Goal: Task Accomplishment & Management: Use online tool/utility

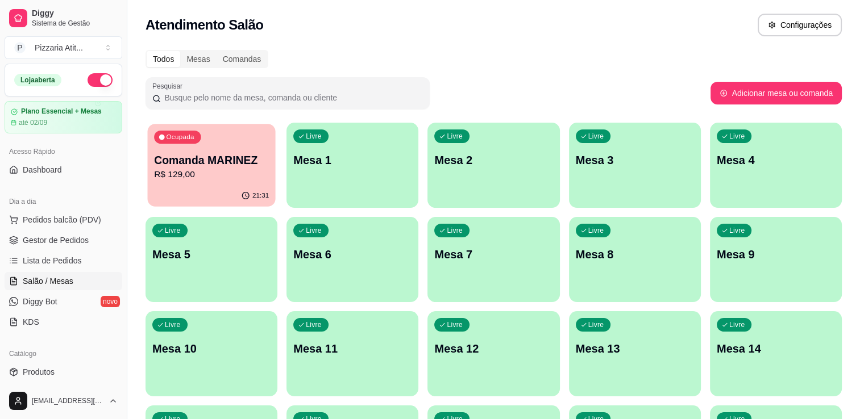
click at [216, 178] on p "R$ 129,00" at bounding box center [211, 174] width 115 height 13
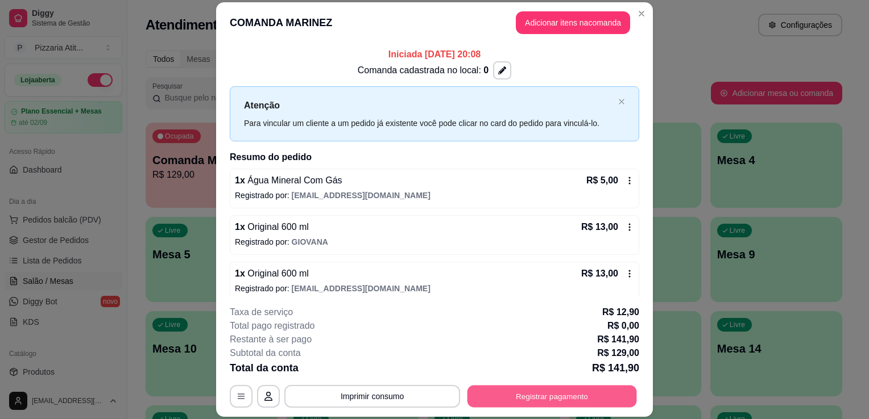
click at [521, 396] on button "Registrar pagamento" at bounding box center [551, 397] width 169 height 22
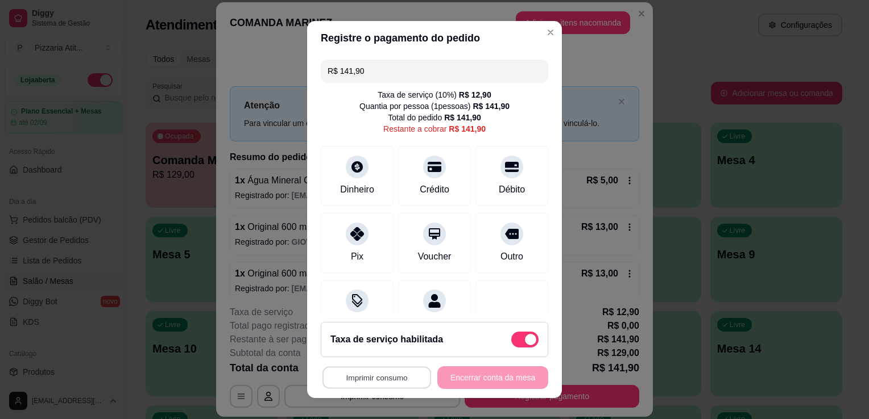
click at [382, 373] on button "Imprimir consumo" at bounding box center [376, 378] width 109 height 22
click at [376, 347] on button "IMPRESSORA" at bounding box center [374, 352] width 80 height 18
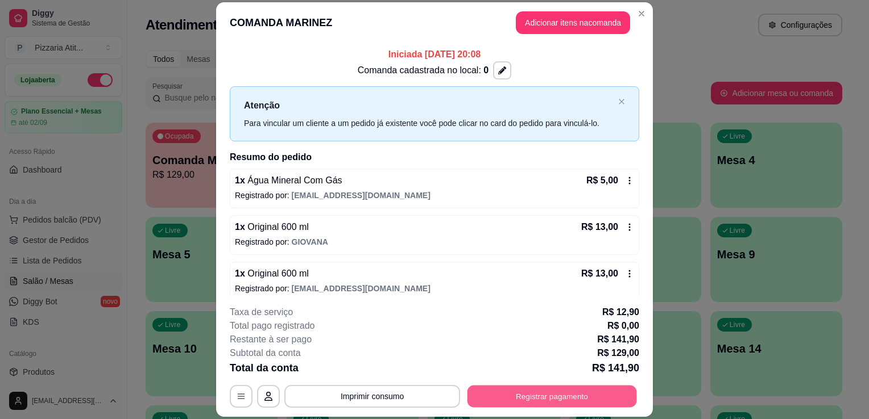
click at [559, 396] on button "Registrar pagamento" at bounding box center [551, 397] width 169 height 22
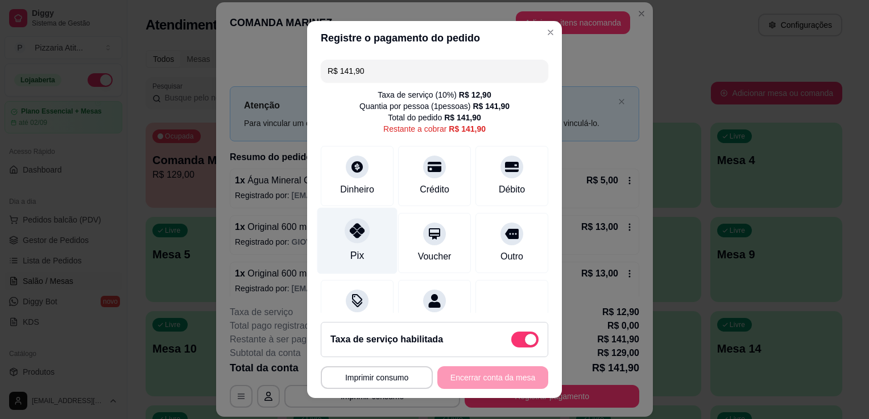
click at [350, 268] on div "Pix" at bounding box center [357, 241] width 80 height 67
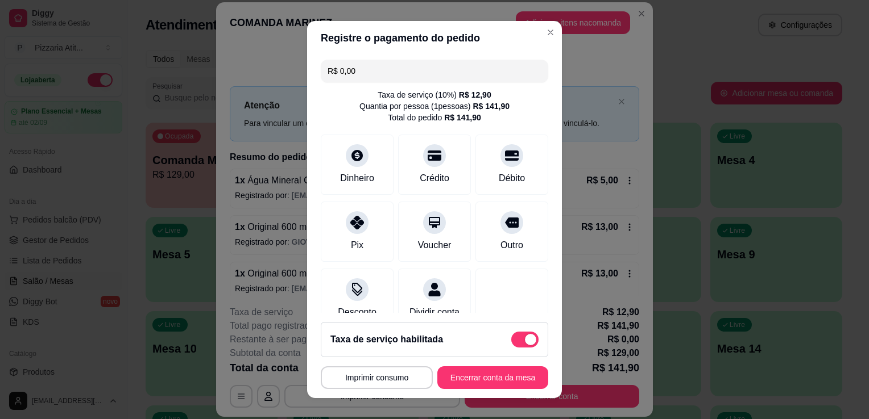
scroll to position [92, 0]
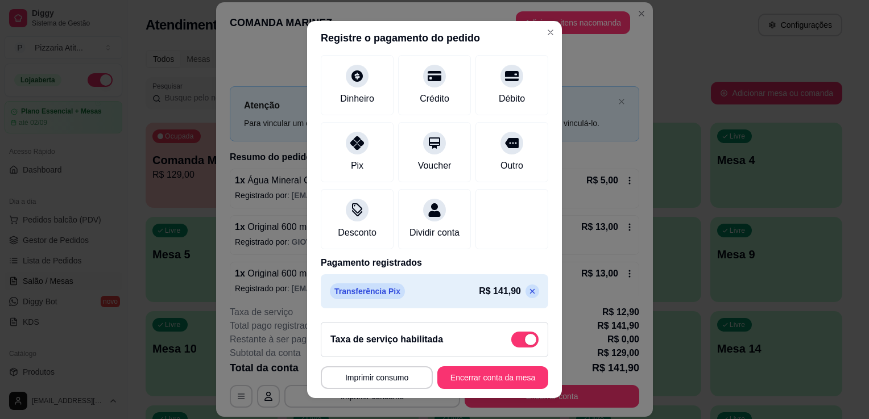
click at [530, 293] on icon at bounding box center [532, 291] width 5 height 5
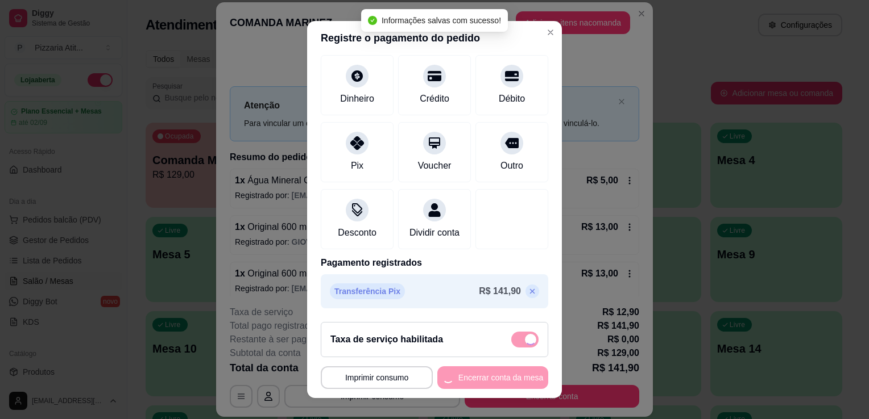
type input "R$ 141,90"
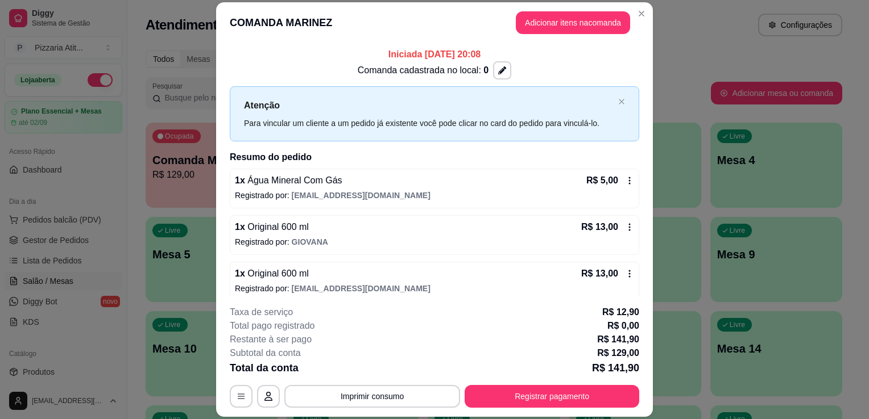
click at [433, 189] on div "1 x Água Mineral Com Gás R$ 5,00 Registrado por: dedecostaduarte@gmail.com" at bounding box center [434, 189] width 409 height 40
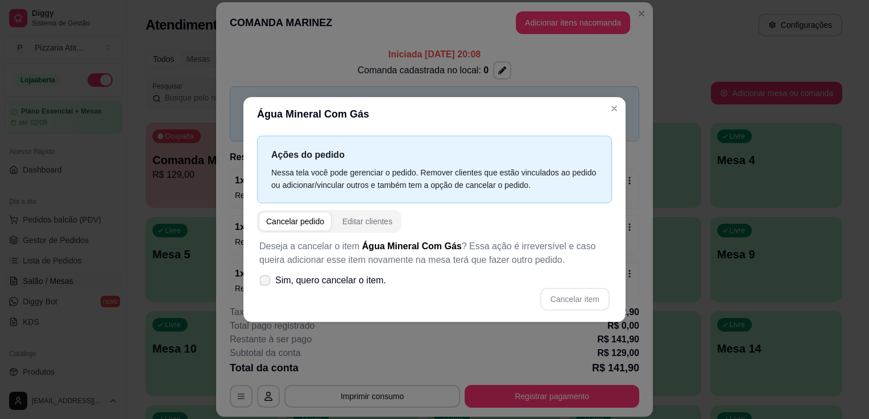
click at [268, 281] on icon at bounding box center [264, 280] width 9 height 6
click at [266, 283] on input "Sim, quero cancelar o item." at bounding box center [262, 286] width 7 height 7
checkbox input "true"
click at [570, 302] on button "Cancelar item" at bounding box center [574, 299] width 69 height 23
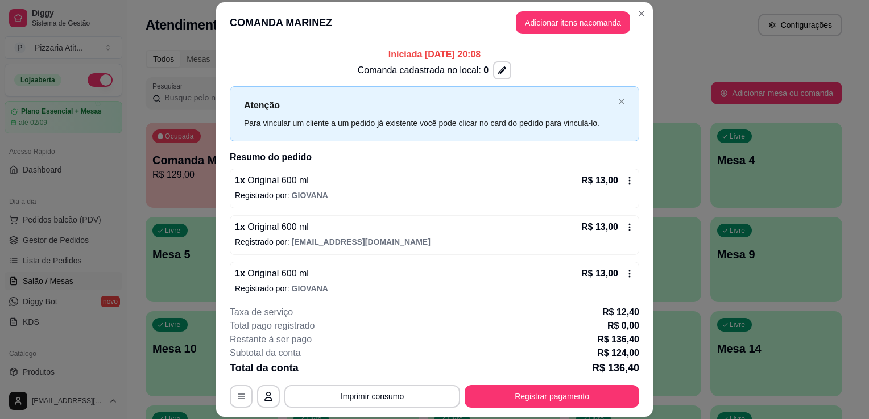
click at [556, 194] on p "Registrado por: GIOVANA" at bounding box center [434, 195] width 399 height 11
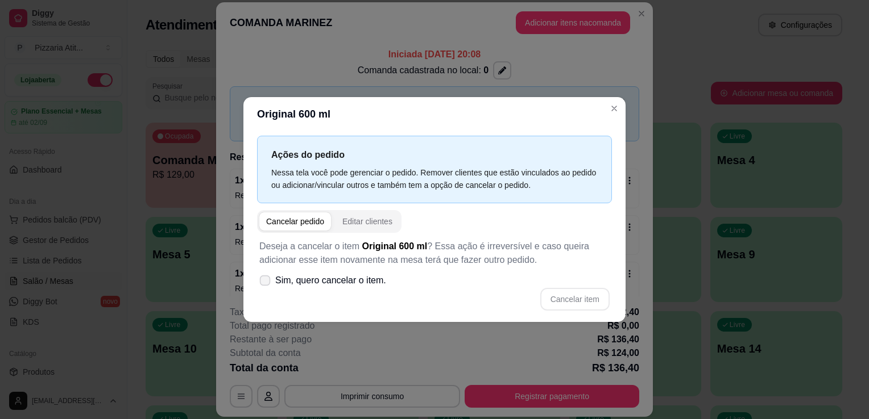
click at [264, 278] on icon at bounding box center [264, 280] width 9 height 6
click at [264, 283] on input "Sim, quero cancelar o item." at bounding box center [262, 286] width 7 height 7
checkbox input "true"
click at [577, 302] on button "Cancelar item" at bounding box center [575, 300] width 68 height 22
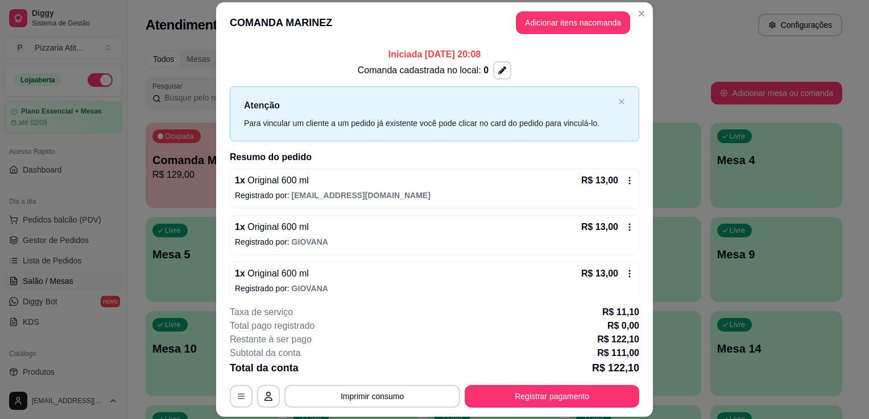
click at [448, 181] on div "1 x Original 600 ml R$ 13,00" at bounding box center [434, 181] width 399 height 14
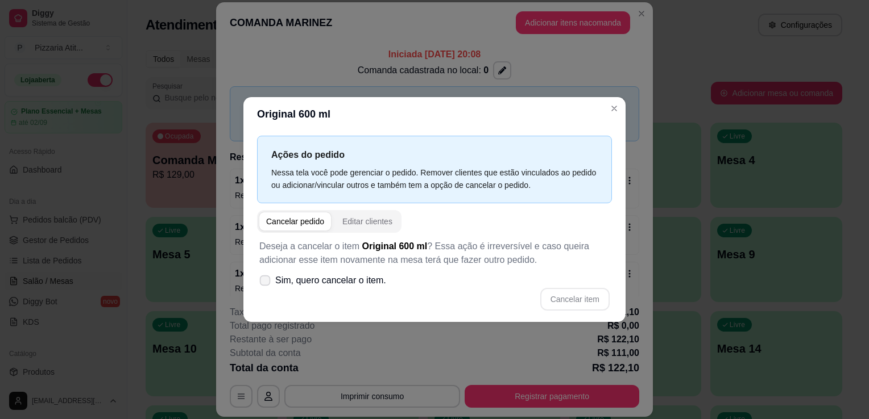
click at [264, 285] on span at bounding box center [265, 281] width 11 height 11
click at [264, 285] on input "Sim, quero cancelar o item." at bounding box center [262, 286] width 7 height 7
checkbox input "true"
click at [571, 298] on button "Cancelar item" at bounding box center [575, 300] width 68 height 22
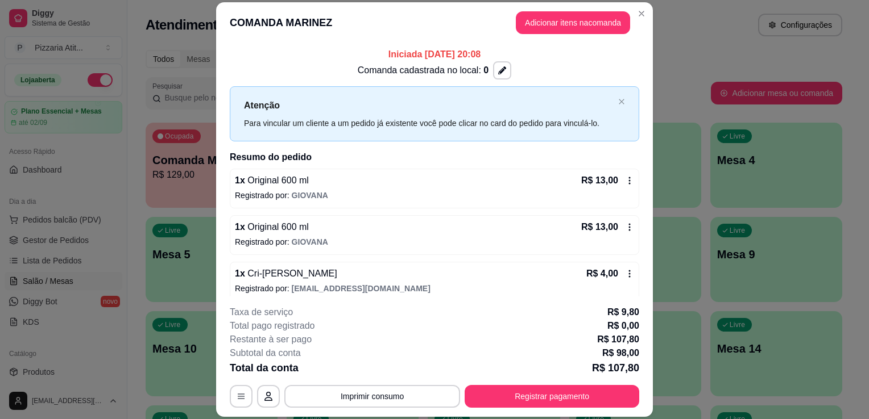
click at [537, 196] on p "Registrado por: GIOVANA" at bounding box center [434, 195] width 399 height 11
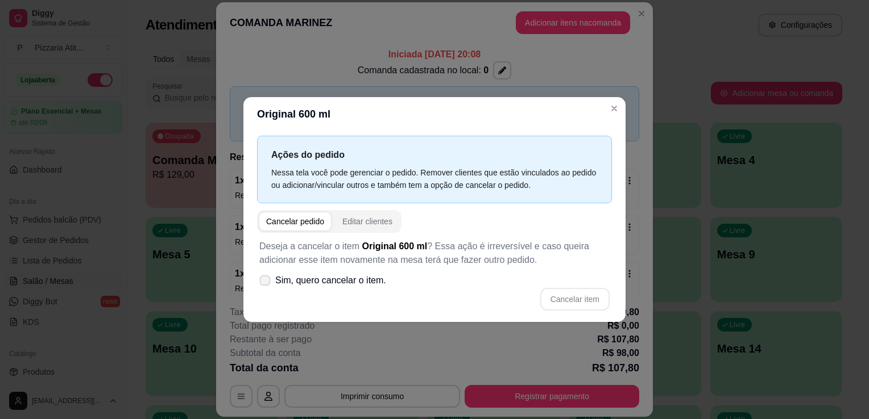
click at [264, 279] on icon at bounding box center [264, 280] width 9 height 6
click at [264, 283] on input "Sim, quero cancelar o item." at bounding box center [262, 286] width 7 height 7
checkbox input "true"
click at [564, 286] on div "Deseja a cancelar o item Original 600 ml ? Essa ação é irreversível e caso quei…" at bounding box center [434, 275] width 355 height 85
click at [564, 288] on div "Cancelar item" at bounding box center [434, 299] width 350 height 23
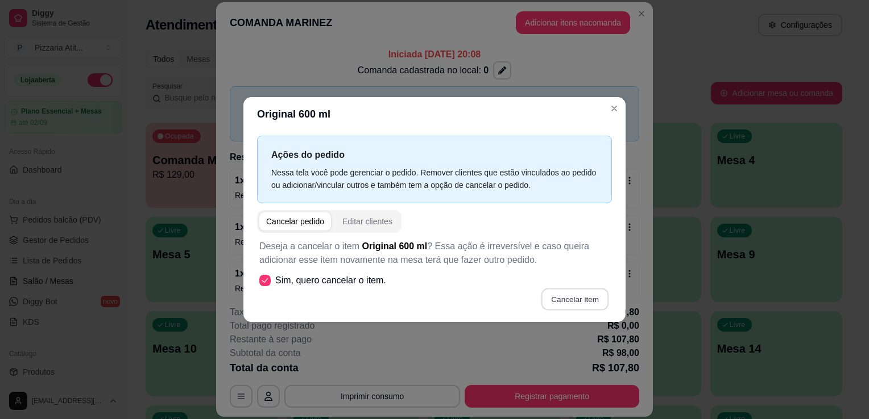
click at [566, 294] on button "Cancelar item" at bounding box center [575, 300] width 68 height 22
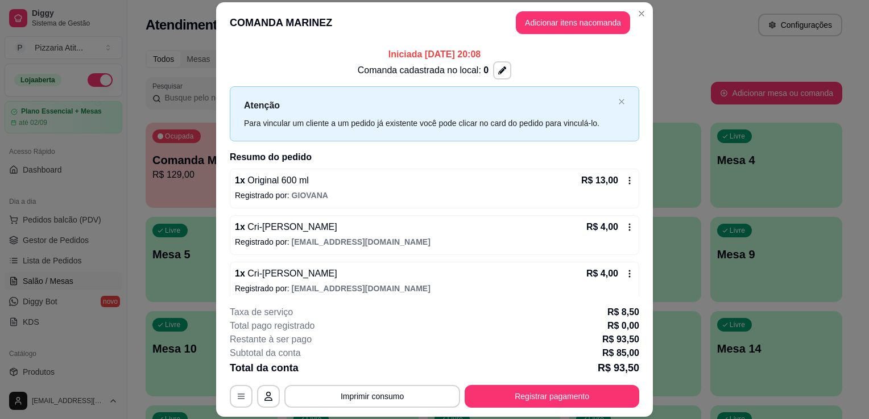
click at [528, 183] on div "1 x Original 600 ml R$ 13,00" at bounding box center [434, 181] width 399 height 14
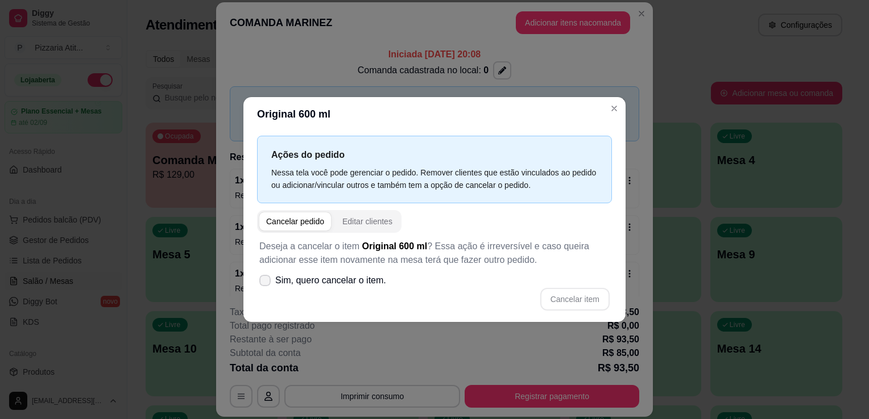
click at [261, 279] on icon at bounding box center [264, 280] width 9 height 7
click at [261, 283] on input "Sim, quero cancelar o item." at bounding box center [262, 286] width 7 height 7
checkbox input "true"
click at [592, 301] on button "Cancelar item" at bounding box center [575, 300] width 68 height 22
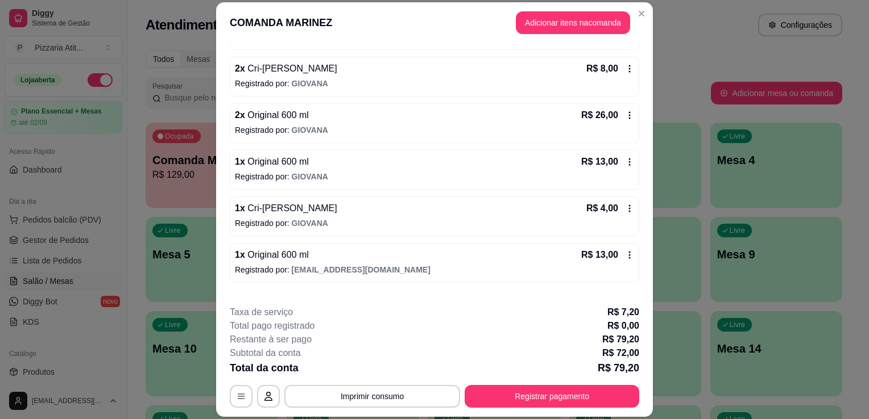
scroll to position [203, 0]
click at [570, 260] on div "1 x Original 600 ml R$ 13,00" at bounding box center [434, 257] width 399 height 14
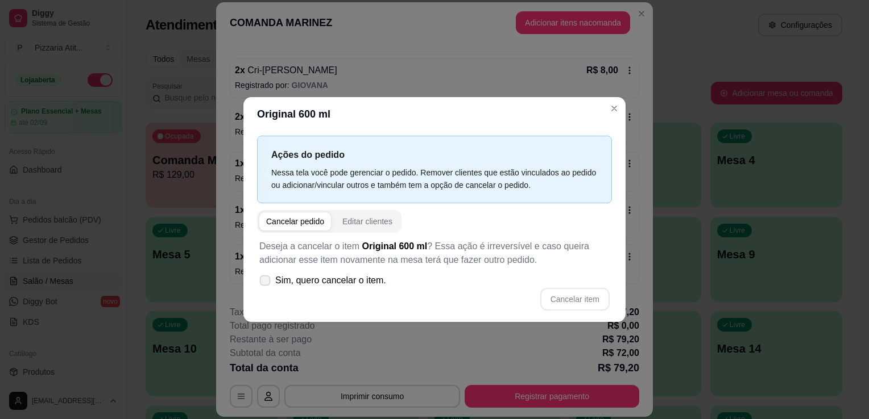
click at [263, 282] on icon at bounding box center [264, 280] width 9 height 6
click at [263, 283] on input "Sim, quero cancelar o item." at bounding box center [262, 286] width 7 height 7
checkbox input "true"
click at [568, 292] on button "Cancelar item" at bounding box center [575, 300] width 68 height 22
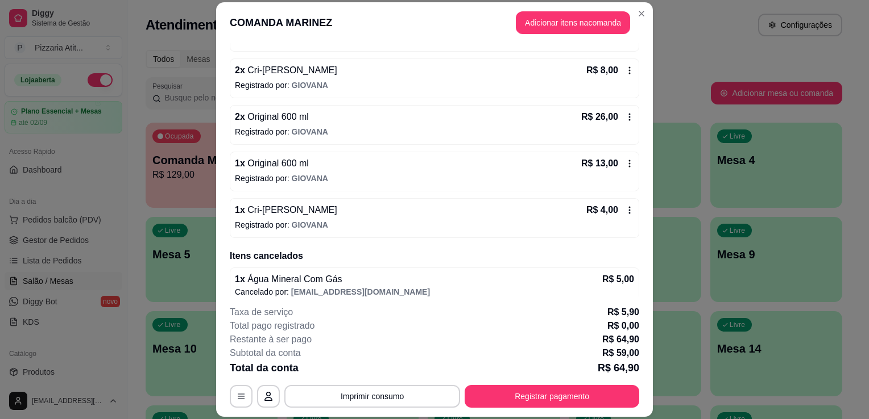
click at [551, 215] on div "1 x Cri-Cri Amendoim Doce R$ 4,00" at bounding box center [434, 210] width 399 height 14
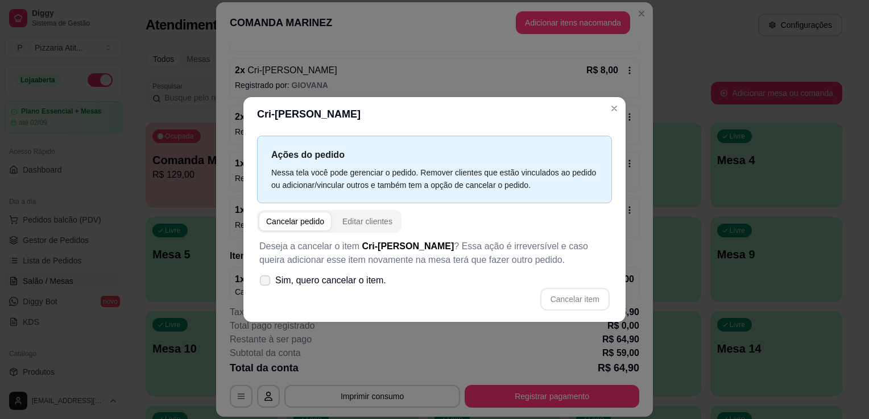
click at [273, 286] on label "Sim, quero cancelar o item." at bounding box center [323, 280] width 136 height 23
click at [266, 286] on input "Sim, quero cancelar o item." at bounding box center [262, 286] width 7 height 7
checkbox input "true"
click at [584, 294] on button "Cancelar item" at bounding box center [575, 300] width 68 height 22
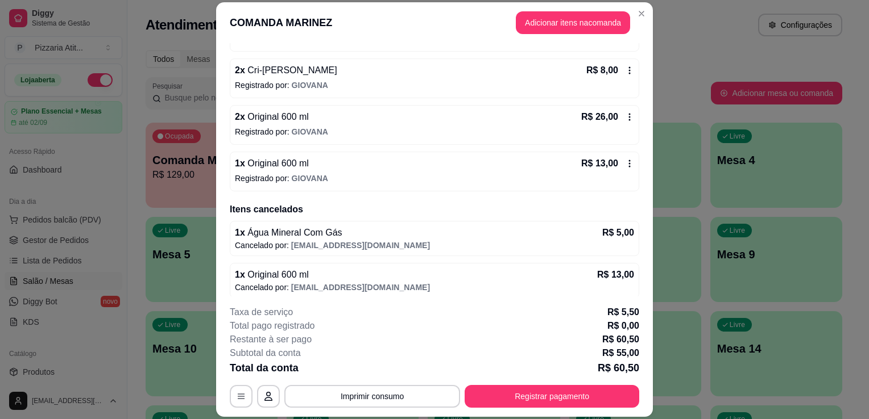
click at [550, 173] on p "Registrado por: GIOVANA" at bounding box center [434, 178] width 399 height 11
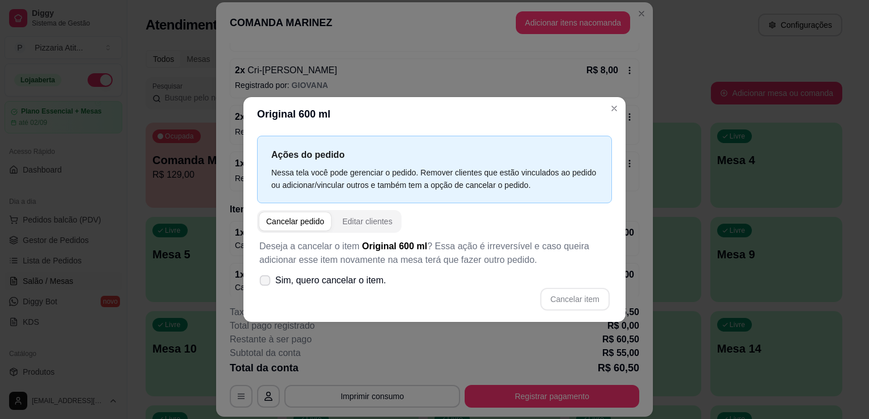
click at [265, 281] on icon at bounding box center [264, 280] width 9 height 6
click at [265, 283] on input "Sim, quero cancelar o item." at bounding box center [262, 286] width 7 height 7
checkbox input "true"
click at [564, 301] on button "Cancelar item" at bounding box center [575, 300] width 68 height 22
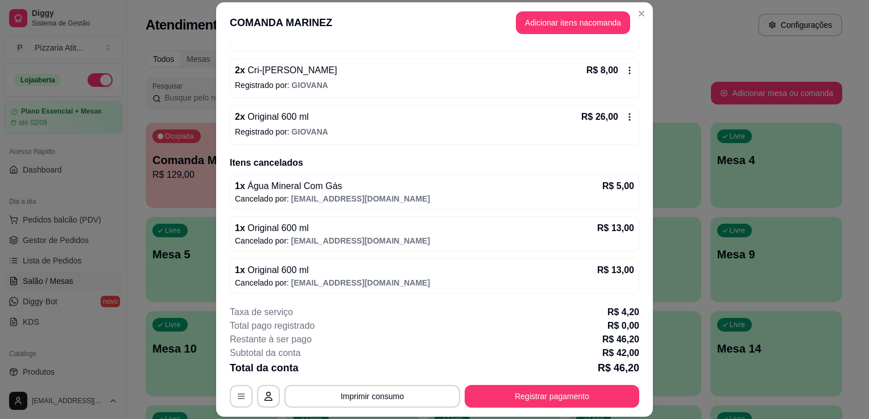
click at [534, 122] on div "2 x Original 600 ml R$ 26,00" at bounding box center [434, 117] width 399 height 14
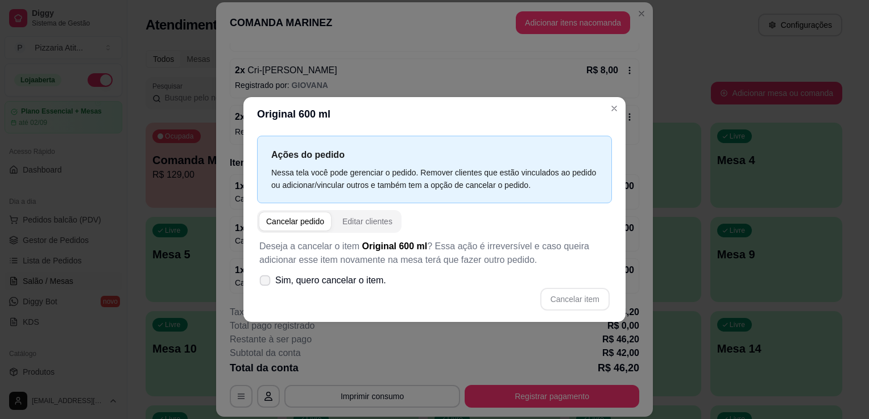
click at [261, 282] on icon at bounding box center [264, 280] width 9 height 6
click at [261, 283] on input "Sim, quero cancelar o item." at bounding box center [262, 286] width 7 height 7
checkbox input "true"
click at [570, 304] on button "Cancelar item" at bounding box center [575, 300] width 68 height 22
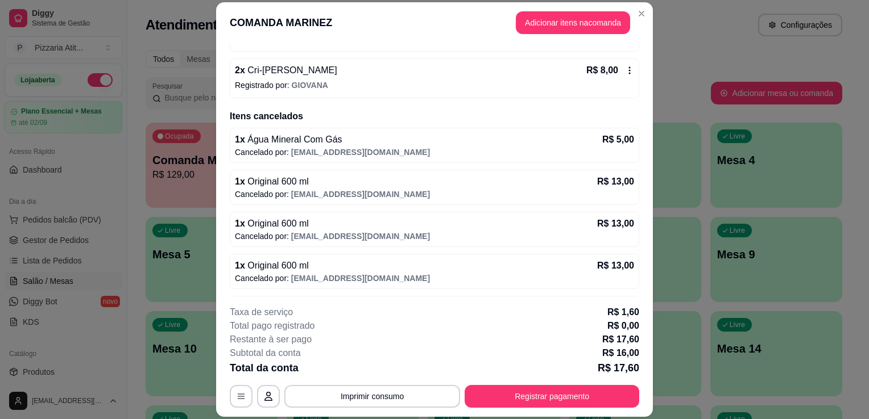
click at [513, 82] on p "Registrado por: GIOVANA" at bounding box center [434, 85] width 399 height 11
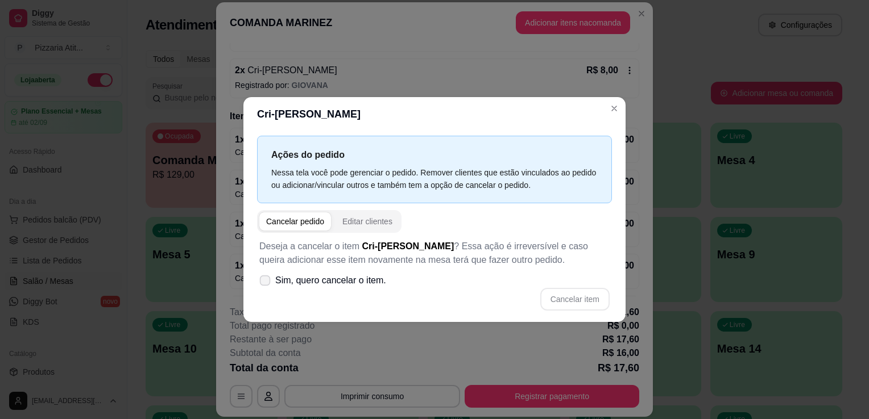
click at [266, 282] on icon at bounding box center [264, 280] width 9 height 6
click at [266, 283] on input "Sim, quero cancelar o item." at bounding box center [262, 286] width 7 height 7
checkbox input "true"
click at [561, 302] on button "Cancelar item" at bounding box center [575, 300] width 68 height 22
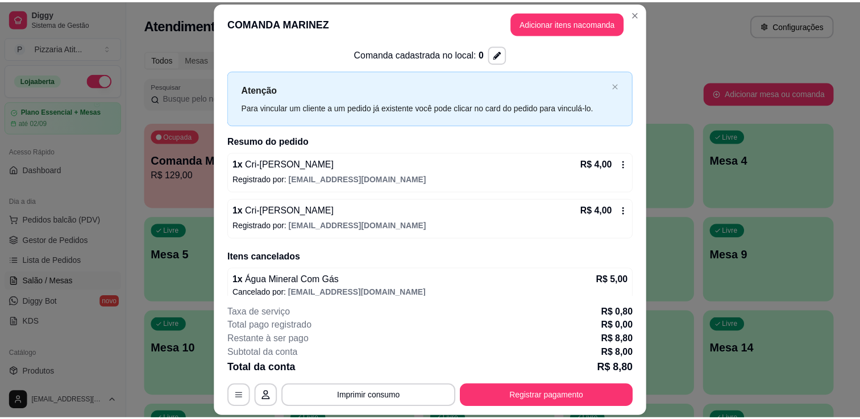
scroll to position [0, 0]
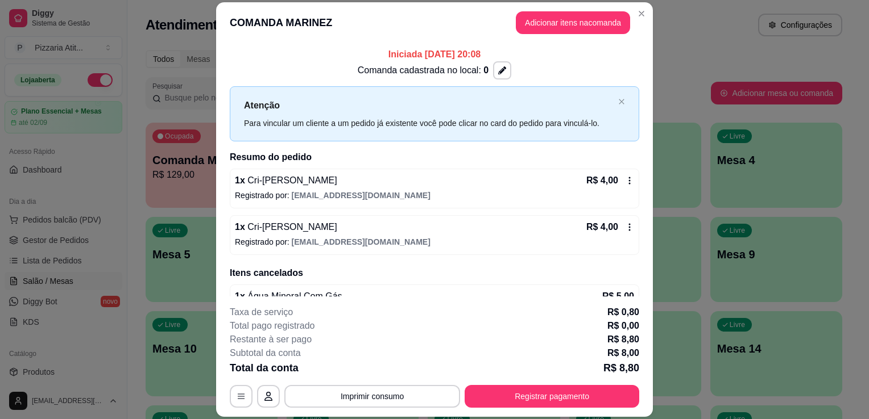
click at [502, 190] on p "Registrado por: dedecostaduarte@gmail.com" at bounding box center [434, 195] width 399 height 11
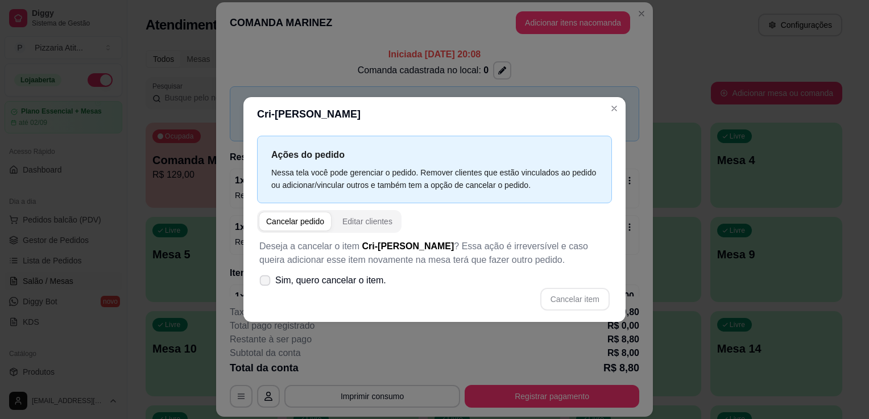
click at [261, 282] on icon at bounding box center [264, 280] width 9 height 6
click at [261, 283] on input "Sim, quero cancelar o item." at bounding box center [262, 286] width 7 height 7
checkbox input "true"
click at [585, 295] on button "Cancelar item" at bounding box center [574, 299] width 69 height 23
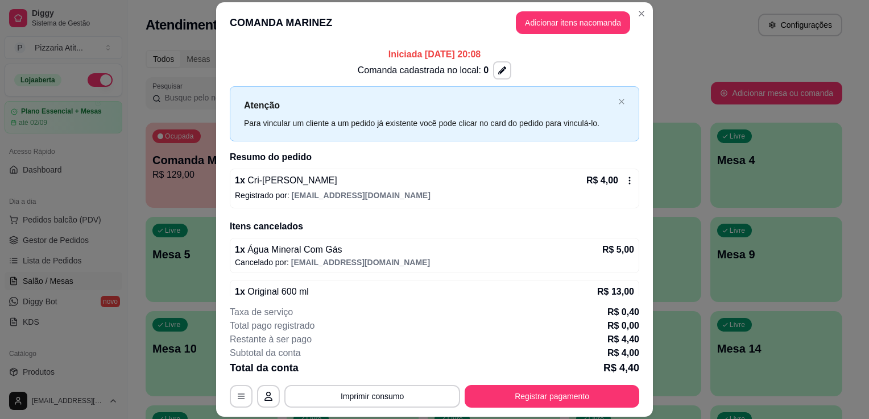
click at [569, 190] on p "Registrado por: dedecostaduarte@gmail.com" at bounding box center [434, 195] width 399 height 11
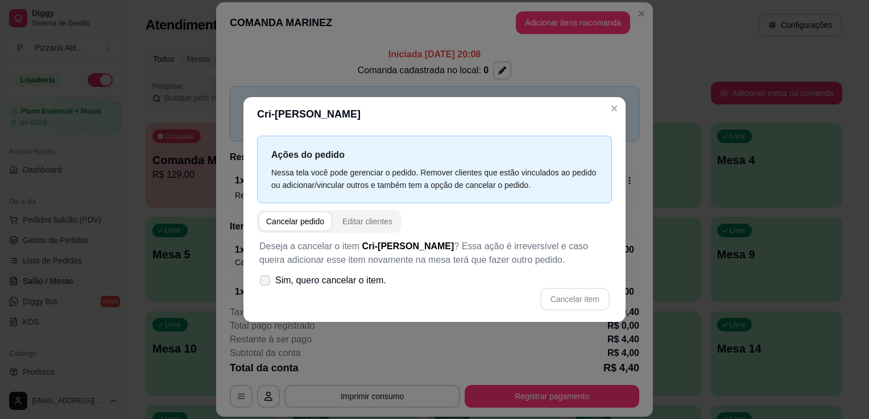
click at [272, 285] on label "Sim, quero cancelar o item." at bounding box center [323, 280] width 136 height 23
click at [266, 285] on input "Sim, quero cancelar o item." at bounding box center [262, 286] width 7 height 7
checkbox input "true"
click at [580, 305] on button "Cancelar item" at bounding box center [575, 300] width 68 height 22
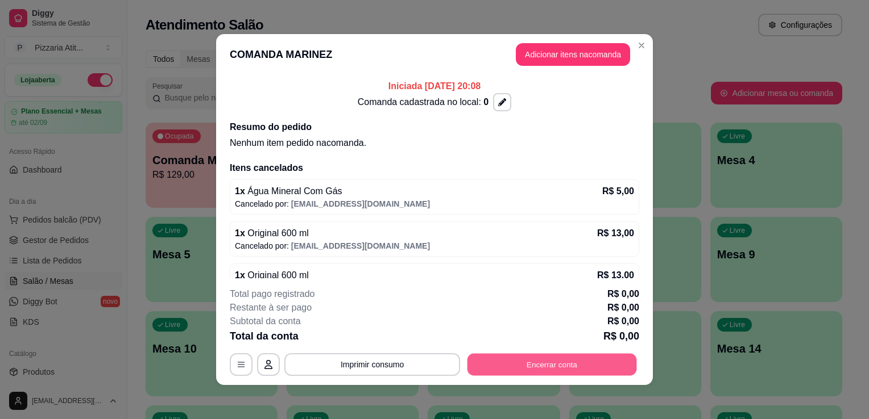
click at [562, 364] on button "Encerrar conta" at bounding box center [551, 365] width 169 height 22
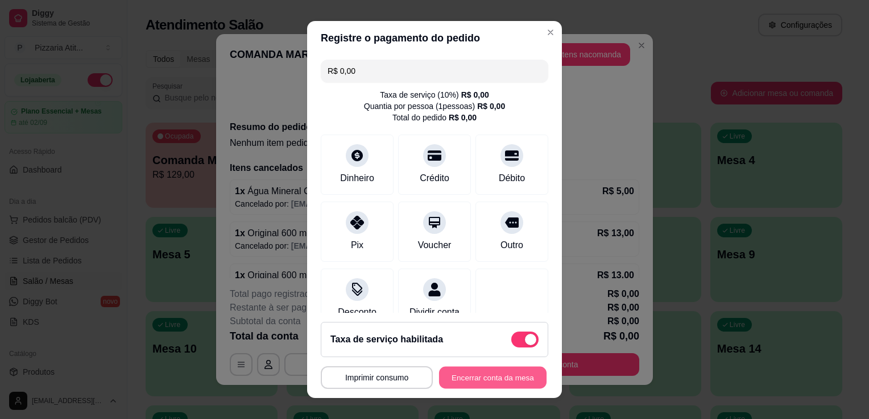
click at [472, 369] on button "Encerrar conta da mesa" at bounding box center [492, 378] width 107 height 22
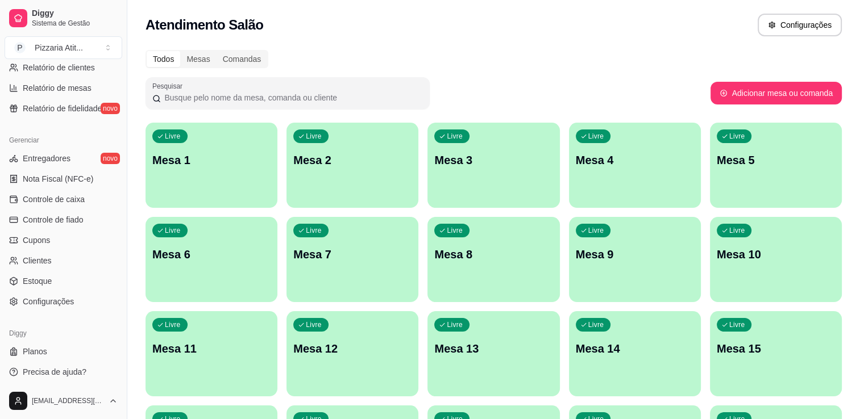
scroll to position [398, 0]
click at [64, 301] on span "Configurações" at bounding box center [48, 299] width 51 height 11
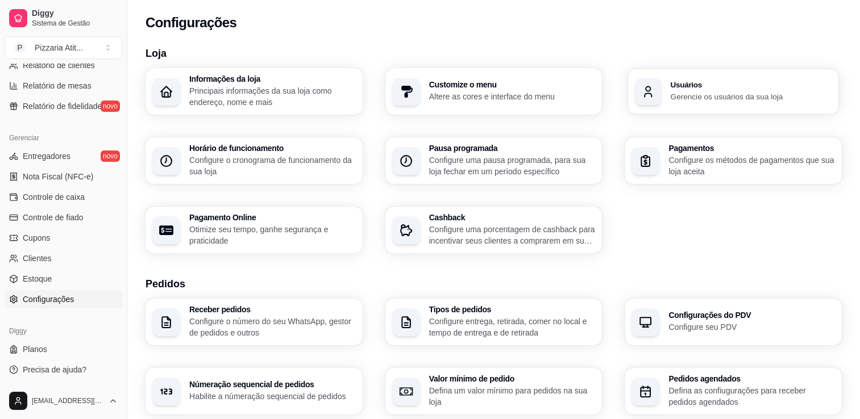
click at [712, 81] on h3 "Usuários" at bounding box center [751, 85] width 161 height 8
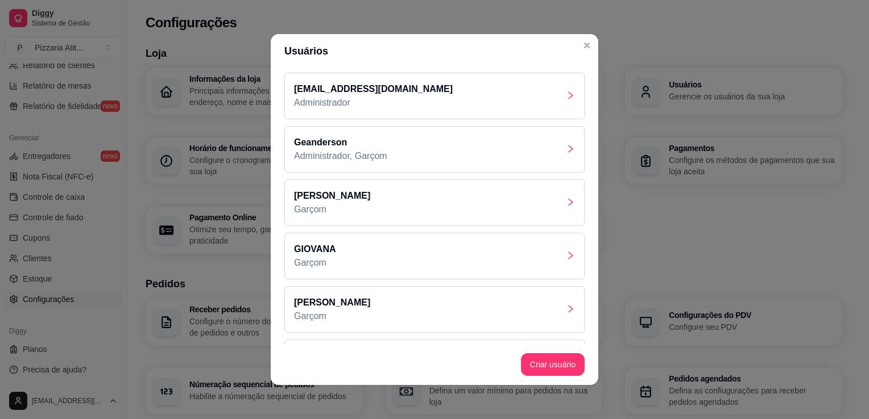
click at [446, 136] on div "Geanderson Administrador, Garçom" at bounding box center [434, 149] width 300 height 47
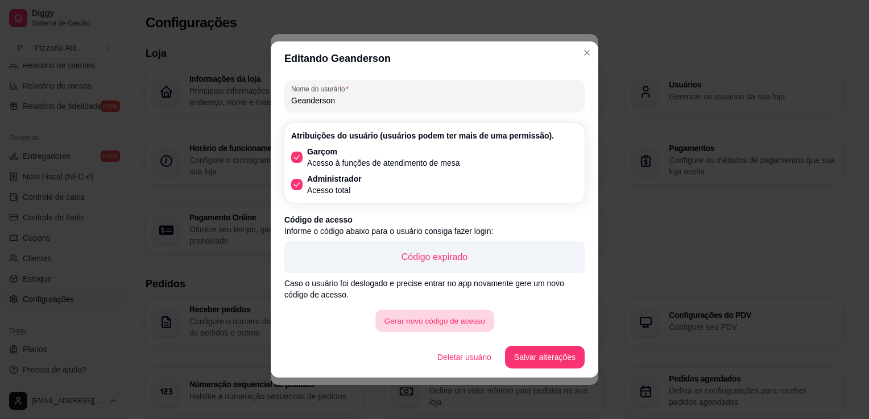
click at [429, 329] on button "Gerar novo código de acesso" at bounding box center [434, 321] width 118 height 22
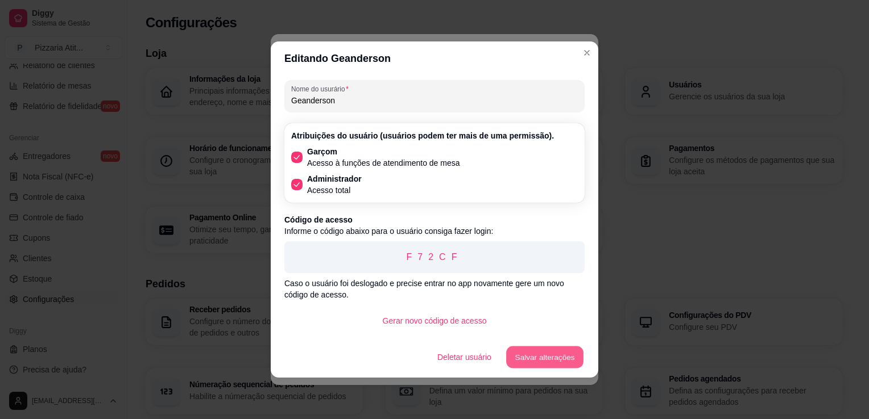
click at [543, 365] on button "Salvar alterações" at bounding box center [544, 358] width 77 height 22
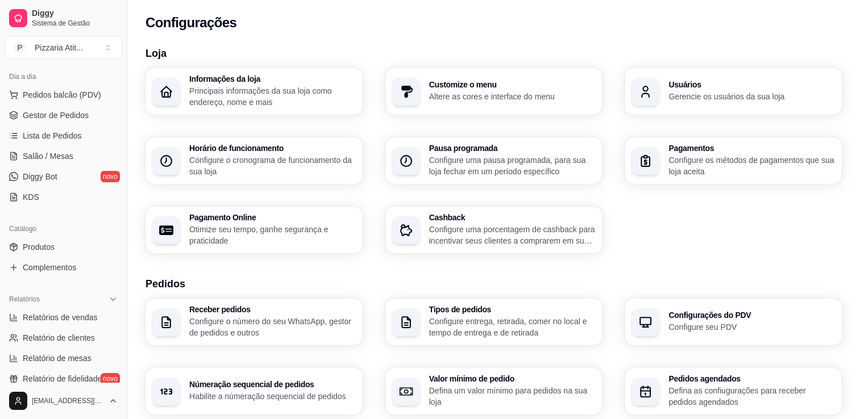
scroll to position [118, 0]
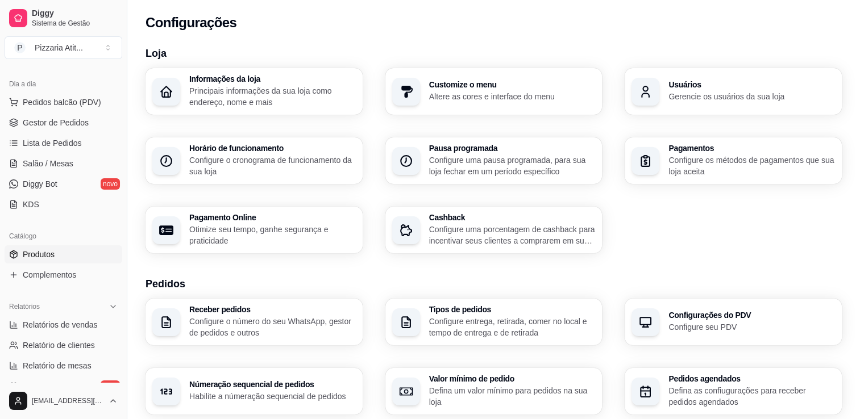
click at [21, 256] on link "Produtos" at bounding box center [64, 255] width 118 height 18
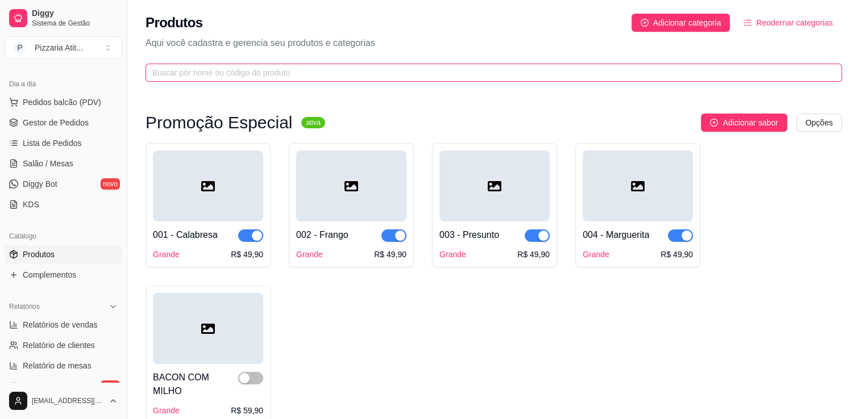
click at [235, 76] on input "text" at bounding box center [489, 73] width 674 height 13
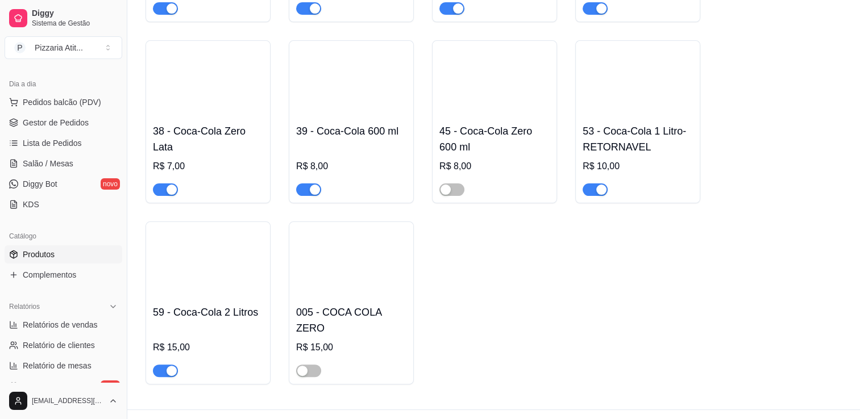
scroll to position [308, 0]
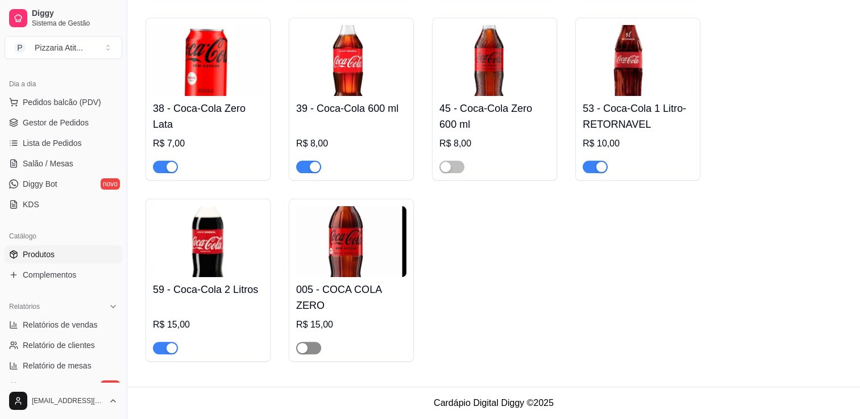
type input "coca"
click at [300, 351] on div "button" at bounding box center [302, 348] width 10 height 10
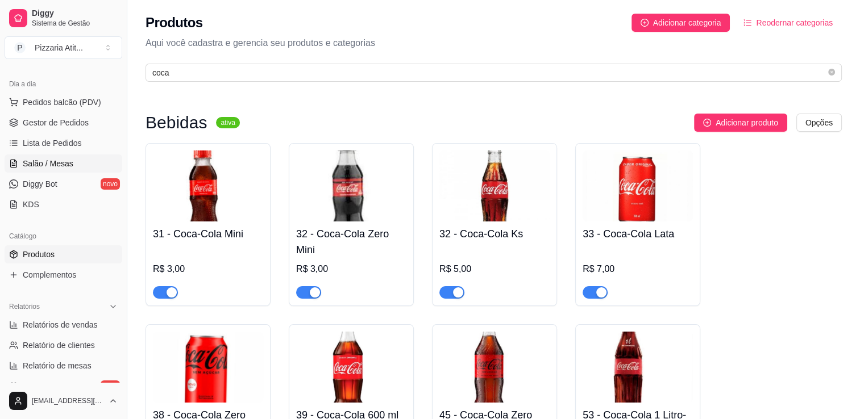
click at [62, 163] on span "Salão / Mesas" at bounding box center [48, 163] width 51 height 11
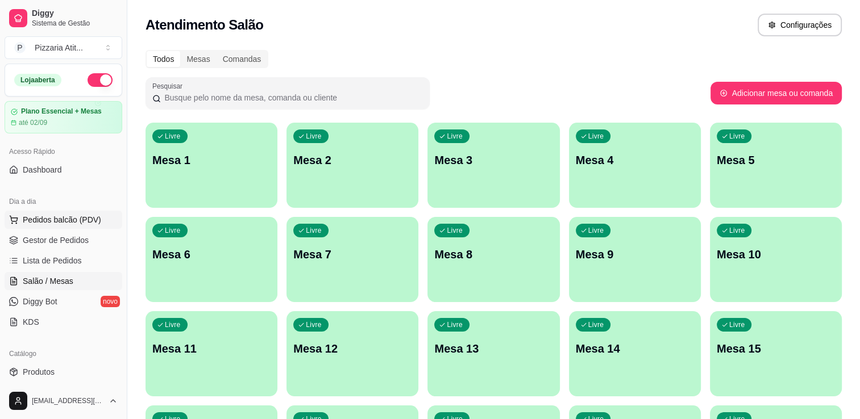
click at [77, 214] on span "Pedidos balcão (PDV)" at bounding box center [62, 219] width 78 height 11
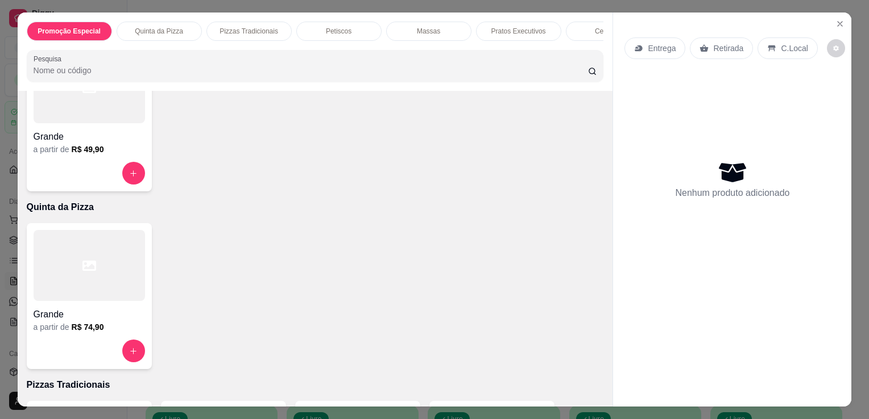
scroll to position [134, 0]
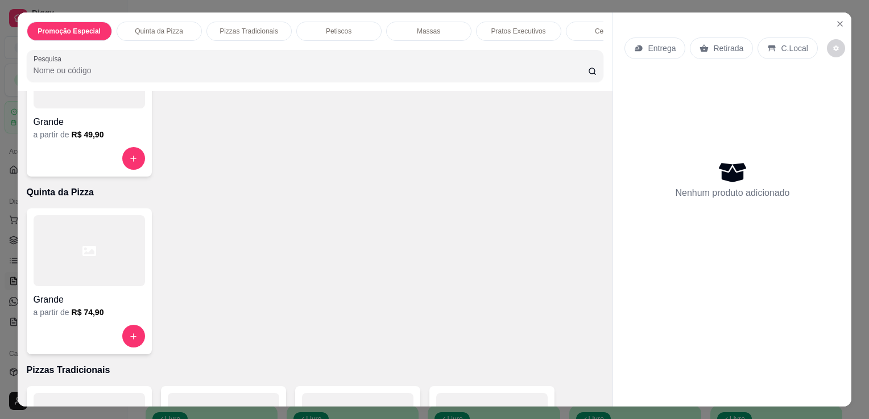
click at [82, 276] on div at bounding box center [89, 250] width 111 height 71
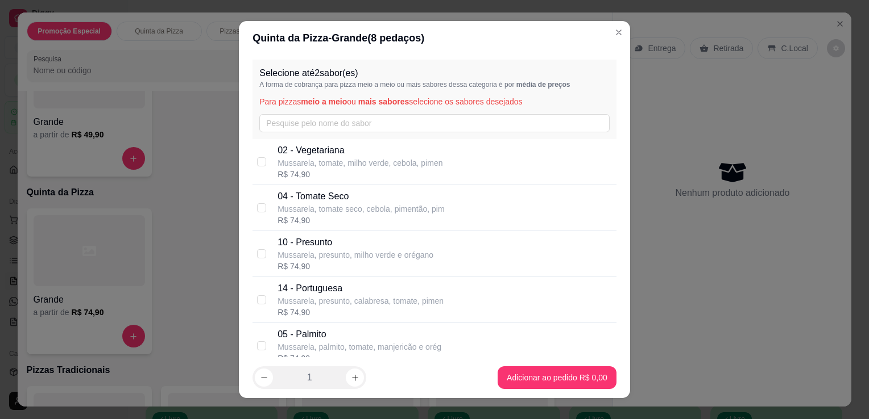
click at [355, 301] on p "Mussarela, presunto, calabresa, tomate, pimen" at bounding box center [360, 301] width 166 height 11
checkbox input "true"
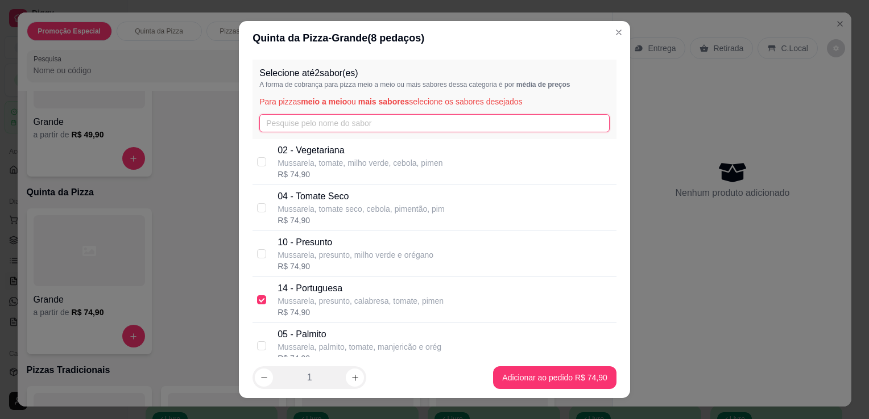
click at [399, 119] on input "text" at bounding box center [434, 123] width 350 height 18
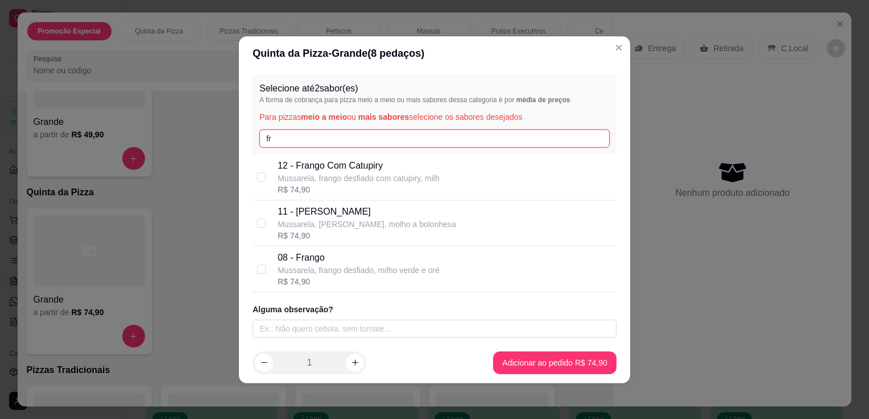
type input "fr"
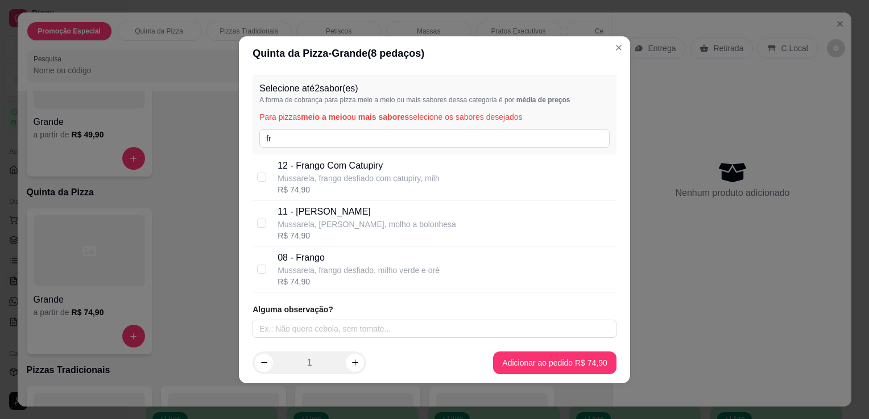
click at [309, 176] on p "Mussarela, frango desfiado com catupiry, milh" at bounding box center [358, 178] width 162 height 11
checkbox input "true"
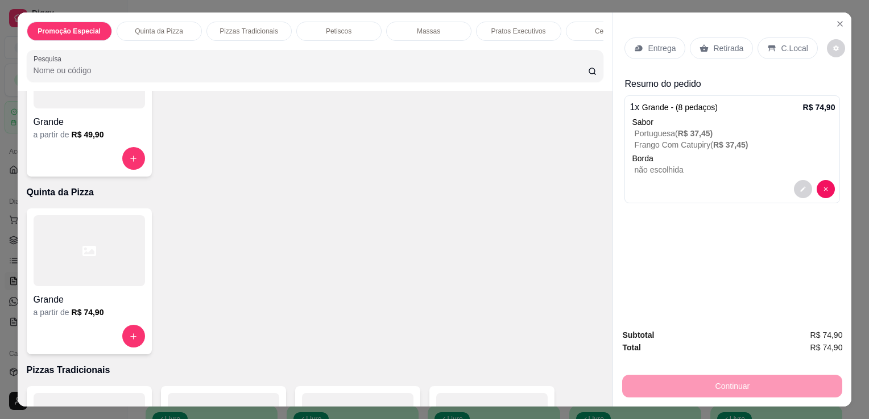
click at [647, 43] on p "Entrega" at bounding box center [661, 48] width 28 height 11
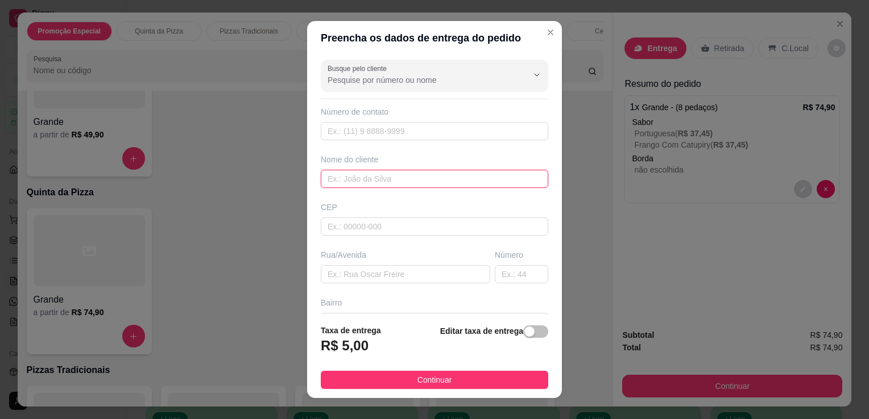
click at [380, 181] on input "text" at bounding box center [434, 179] width 227 height 18
type input "i"
type input "[PERSON_NAME]"
click at [385, 271] on input "text" at bounding box center [405, 274] width 169 height 18
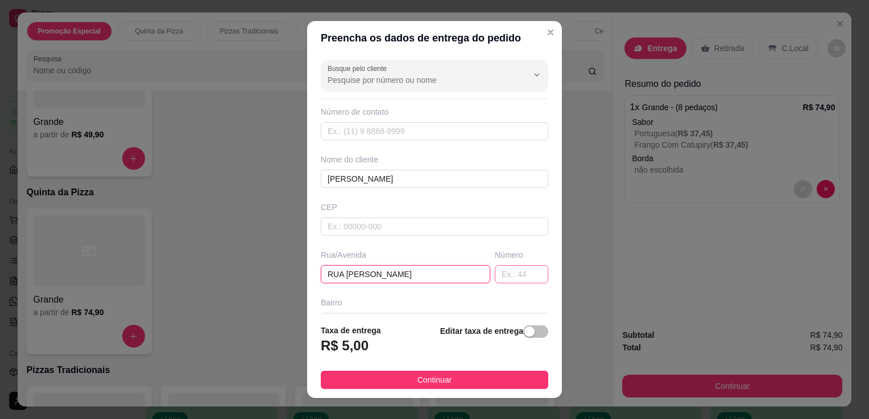
type input "RUA [PERSON_NAME]"
click at [505, 272] on input "text" at bounding box center [521, 274] width 53 height 18
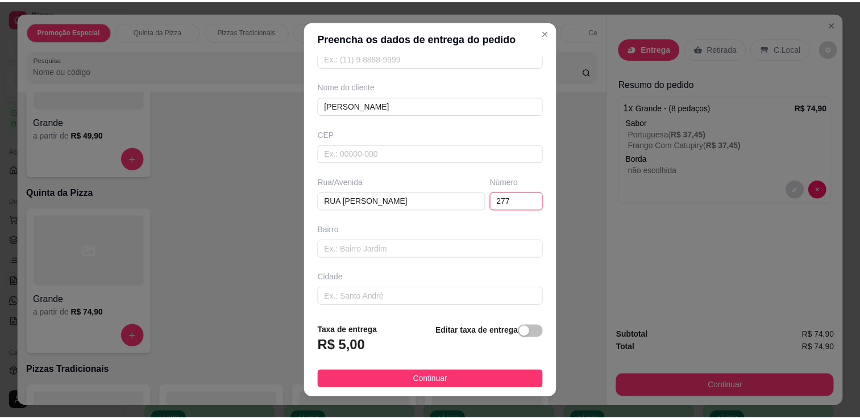
scroll to position [121, 0]
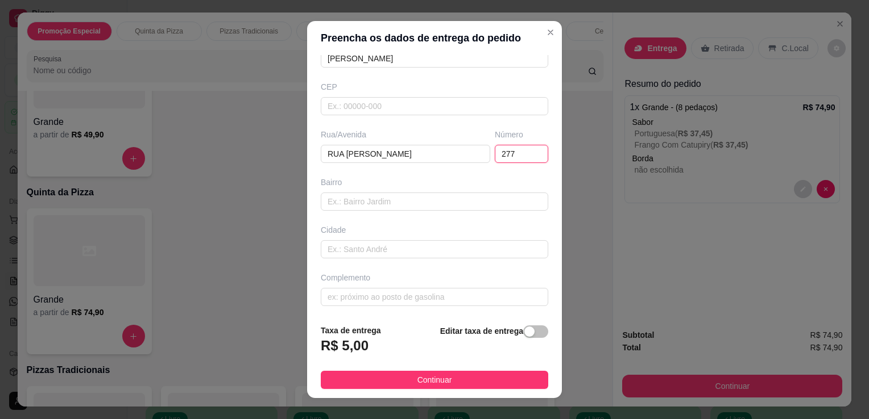
drag, startPoint x: 505, startPoint y: 272, endPoint x: 481, endPoint y: 276, distance: 24.9
click at [481, 276] on div "Busque pelo cliente Número de contato Nome do cliente [PERSON_NAME] CEP Rua/[ST…" at bounding box center [434, 185] width 255 height 260
type input "277"
click at [458, 201] on input "text" at bounding box center [434, 202] width 227 height 18
type input "BAMBE"
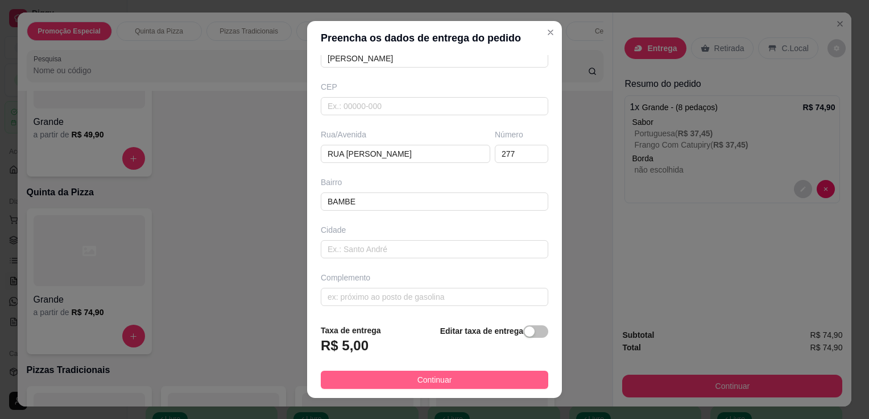
click at [466, 379] on button "Continuar" at bounding box center [434, 380] width 227 height 18
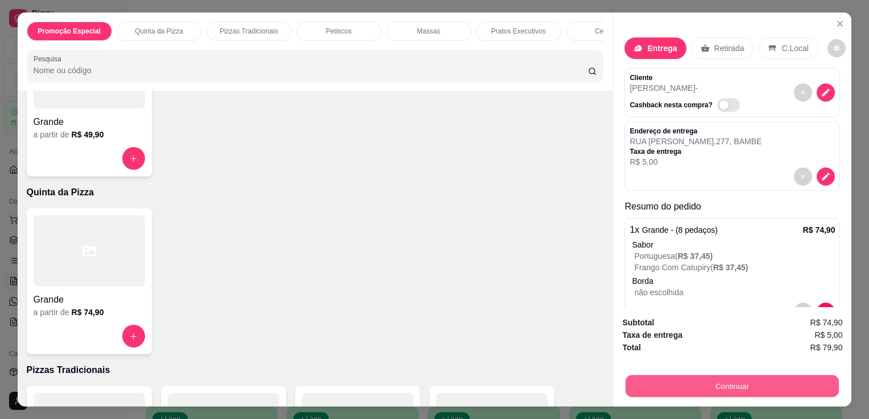
click at [716, 388] on button "Continuar" at bounding box center [731, 386] width 213 height 22
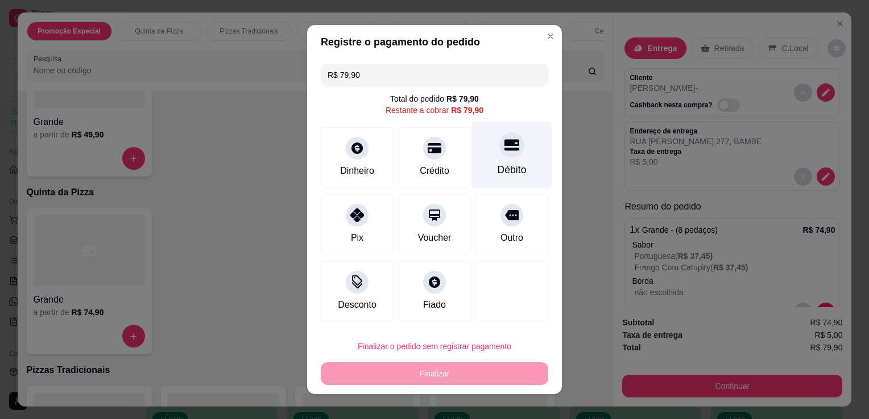
click at [504, 143] on icon at bounding box center [511, 145] width 15 height 11
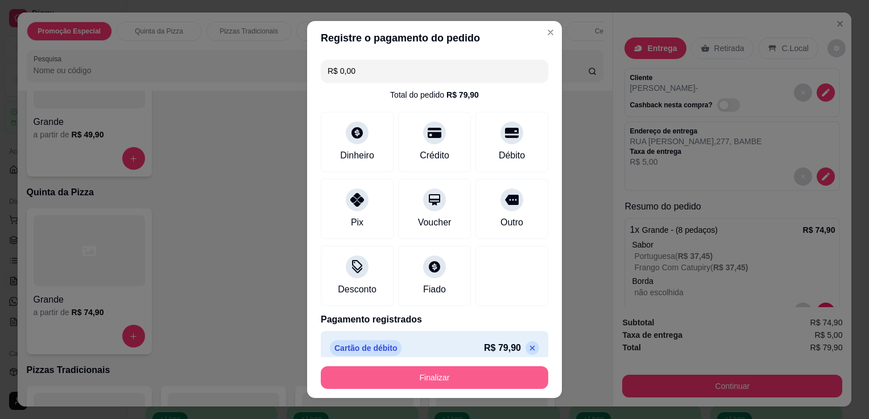
click at [446, 384] on button "Finalizar" at bounding box center [434, 378] width 227 height 23
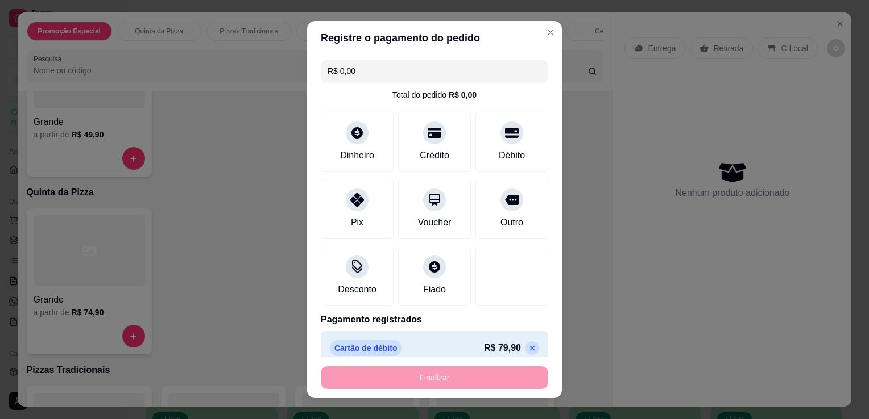
type input "-R$ 79,90"
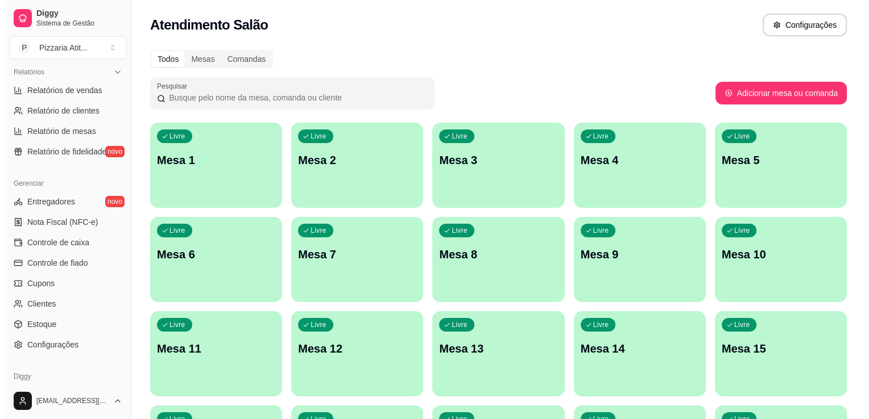
scroll to position [398, 0]
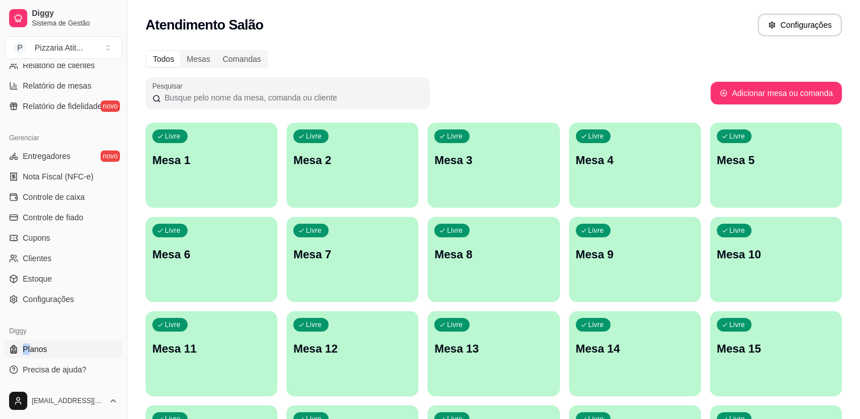
drag, startPoint x: 28, startPoint y: 338, endPoint x: 30, endPoint y: 347, distance: 9.2
click at [30, 347] on div "Diggy Planos Precisa de ajuda?" at bounding box center [63, 351] width 127 height 66
click at [30, 347] on span "Planos" at bounding box center [35, 349] width 24 height 11
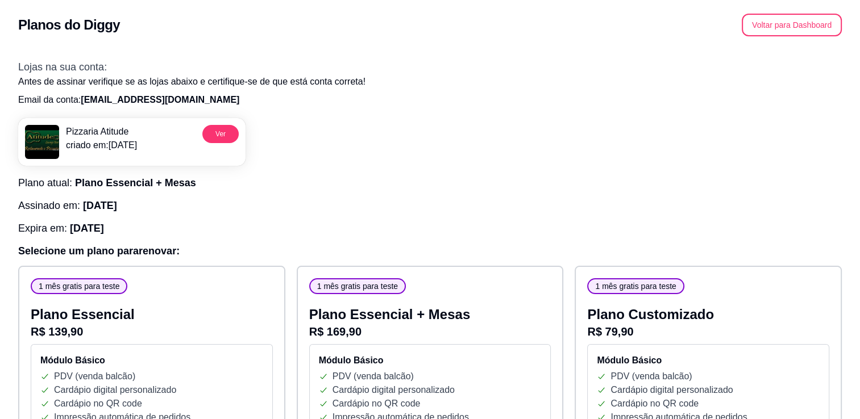
click at [635, 97] on p "Email da conta: [EMAIL_ADDRESS][DOMAIN_NAME]" at bounding box center [430, 100] width 824 height 14
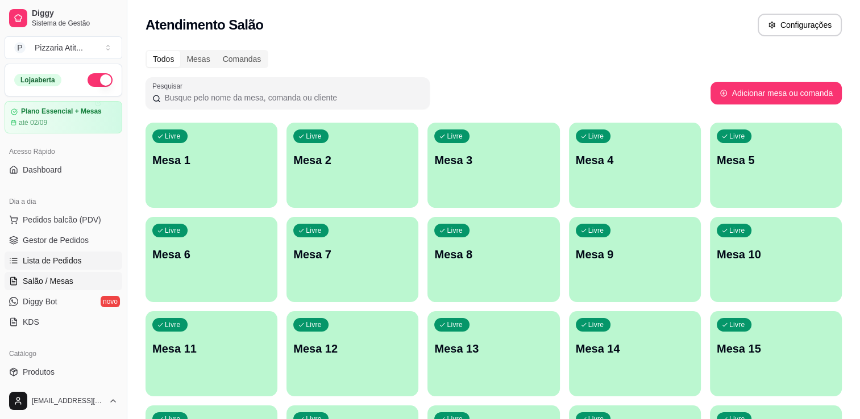
click at [45, 260] on span "Lista de Pedidos" at bounding box center [52, 260] width 59 height 11
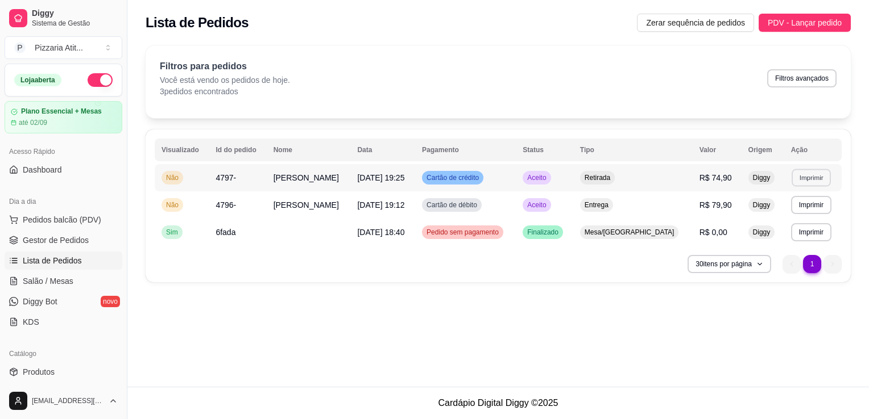
click at [809, 180] on button "Imprimir" at bounding box center [810, 178] width 39 height 18
click at [795, 215] on button "IMPRESSORA" at bounding box center [786, 218] width 80 height 18
